Goal: Task Accomplishment & Management: Manage account settings

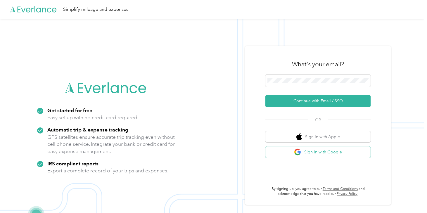
click at [316, 150] on button "Sign in with Google" at bounding box center [317, 151] width 105 height 11
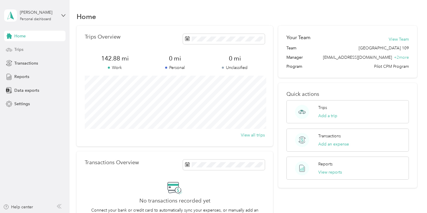
click at [16, 53] on div "Trips" at bounding box center [34, 49] width 61 height 11
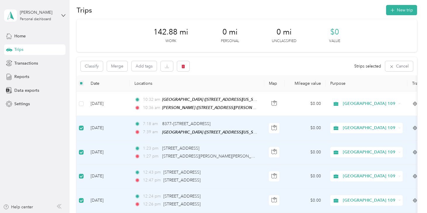
scroll to position [5, 0]
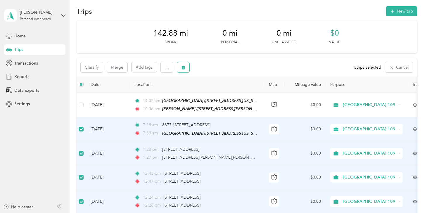
click at [186, 67] on button "button" at bounding box center [183, 67] width 12 height 10
click at [226, 92] on button "Yes" at bounding box center [226, 91] width 11 height 9
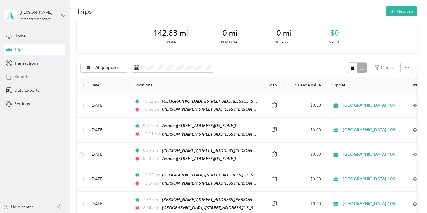
click at [33, 77] on div "Reports" at bounding box center [34, 77] width 61 height 11
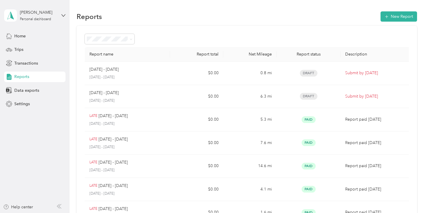
click at [44, 76] on div "Reports" at bounding box center [34, 77] width 61 height 11
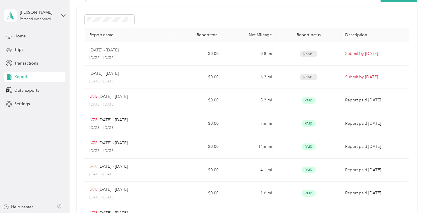
scroll to position [28, 0]
